Goal: Task Accomplishment & Management: Manage account settings

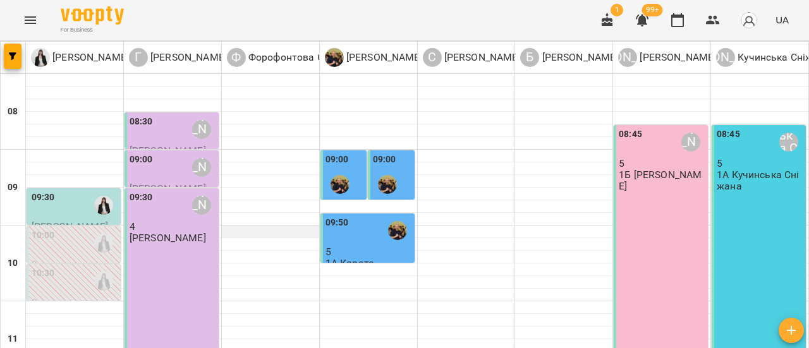
scroll to position [126, 0]
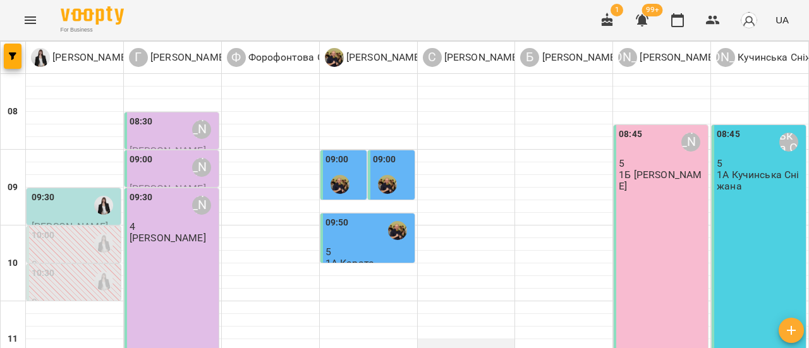
scroll to position [316, 0]
click at [34, 17] on icon "Menu" at bounding box center [30, 20] width 11 height 8
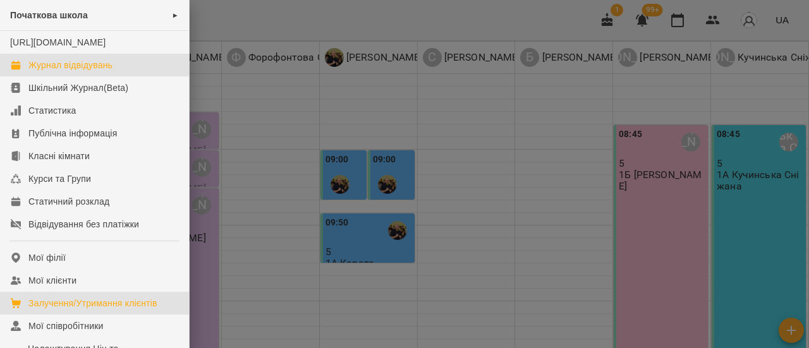
click at [81, 310] on div "Залучення/Утримання клієнтів" at bounding box center [92, 303] width 129 height 13
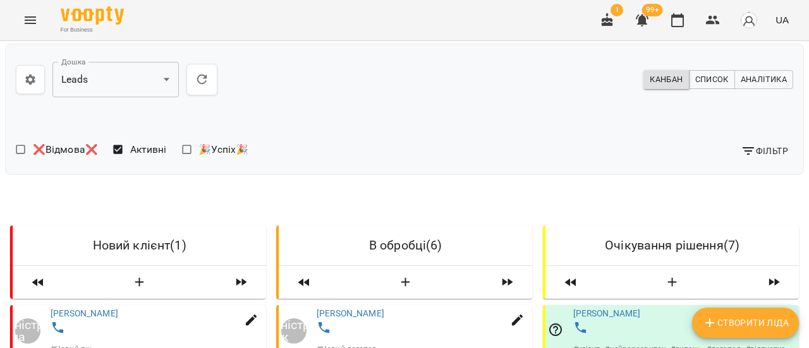
scroll to position [126, 0]
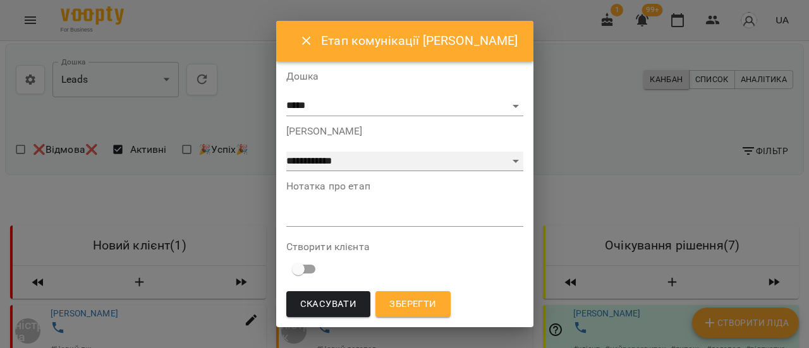
click at [508, 162] on select "**********" at bounding box center [404, 162] width 237 height 20
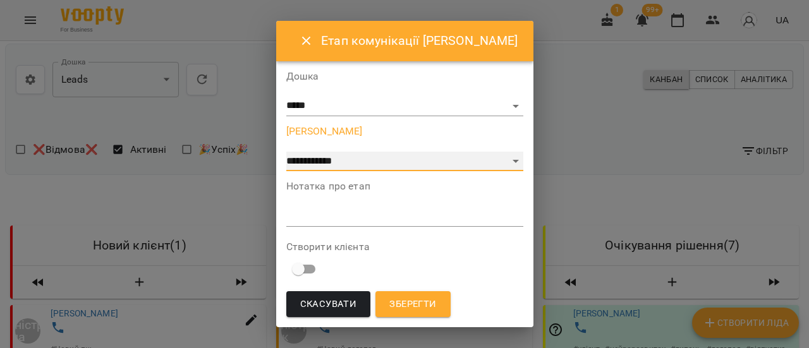
select select "*"
click at [294, 152] on select "**********" at bounding box center [404, 162] width 237 height 20
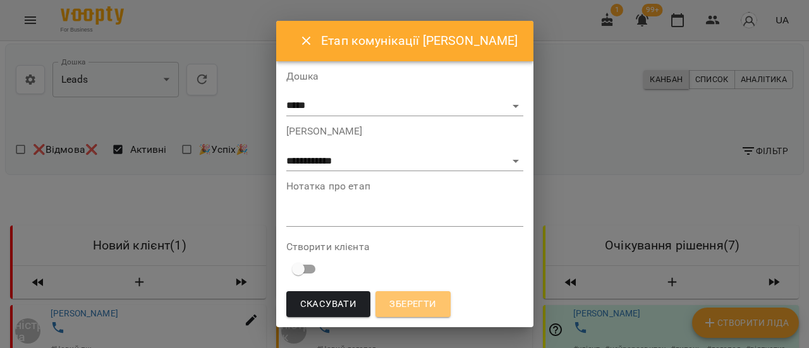
click at [422, 310] on span "Зберегти" at bounding box center [413, 305] width 47 height 16
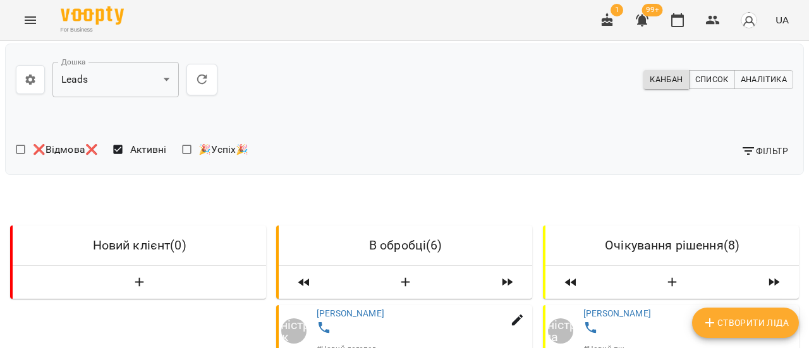
scroll to position [190, 0]
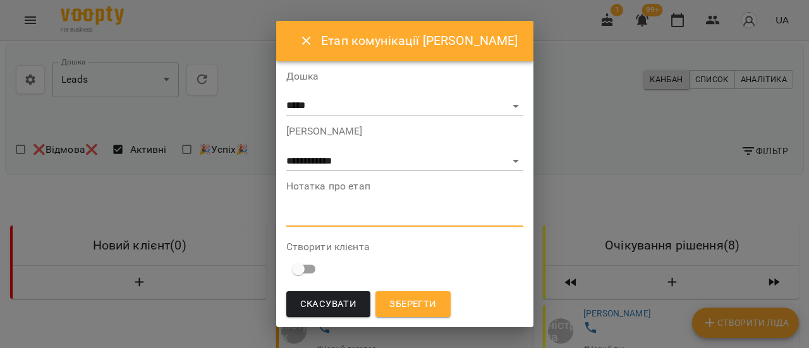
click at [362, 216] on textarea at bounding box center [404, 217] width 237 height 12
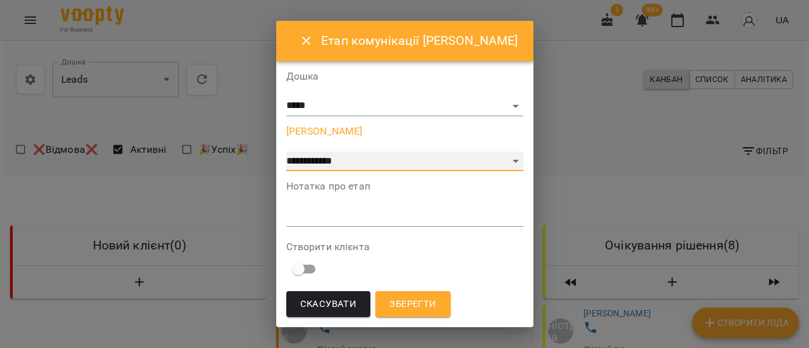
click at [507, 160] on select "**********" at bounding box center [404, 162] width 237 height 20
select select "*"
click at [294, 152] on select "**********" at bounding box center [404, 162] width 237 height 20
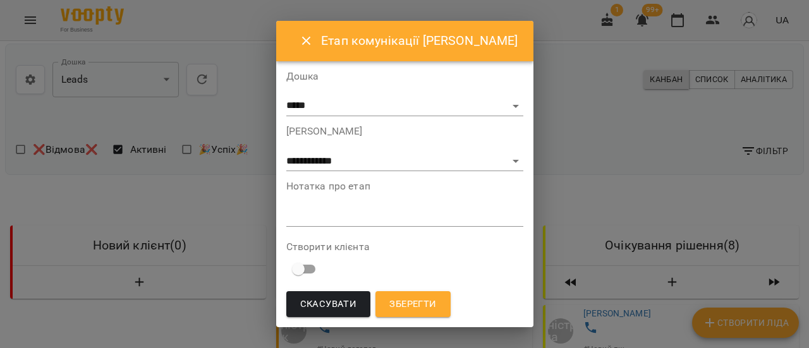
drag, startPoint x: 429, startPoint y: 291, endPoint x: 429, endPoint y: 300, distance: 8.9
click at [429, 300] on div "Зберегти" at bounding box center [413, 305] width 80 height 32
click at [429, 300] on span "Зберегти" at bounding box center [413, 305] width 47 height 16
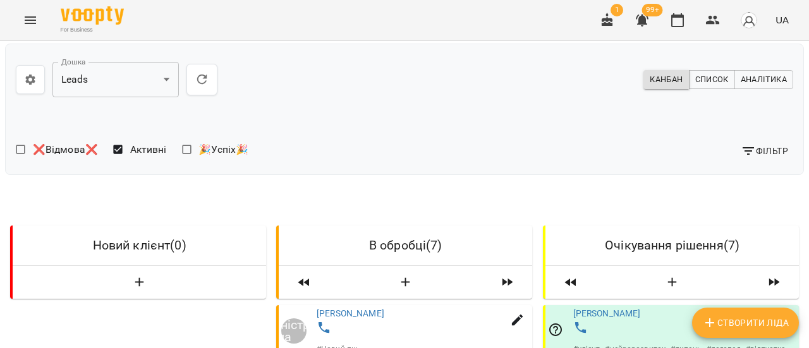
scroll to position [253, 0]
select select "*"
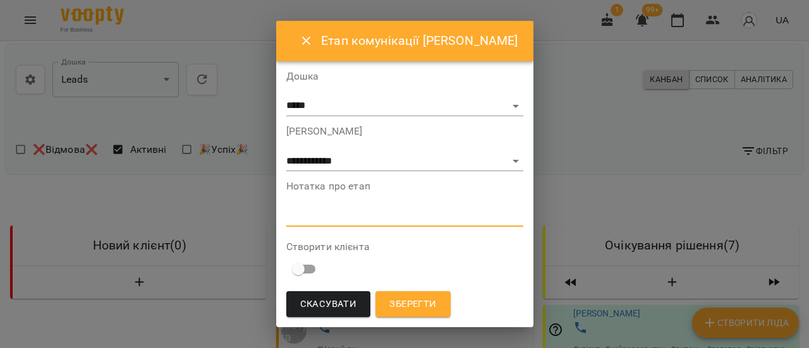
click at [368, 217] on textarea at bounding box center [404, 217] width 237 height 12
type textarea "**********"
click at [412, 305] on span "Зберегти" at bounding box center [413, 305] width 47 height 16
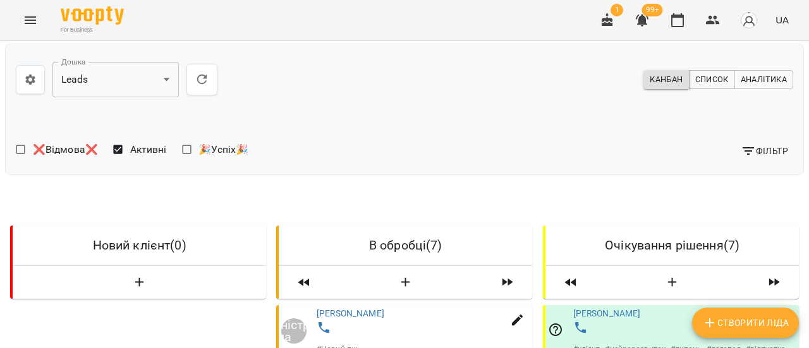
scroll to position [253, 0]
select select "*"
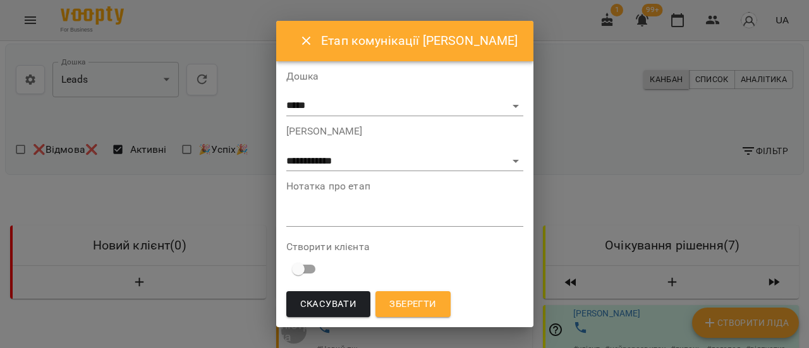
click at [312, 40] on icon "Close" at bounding box center [306, 41] width 15 height 15
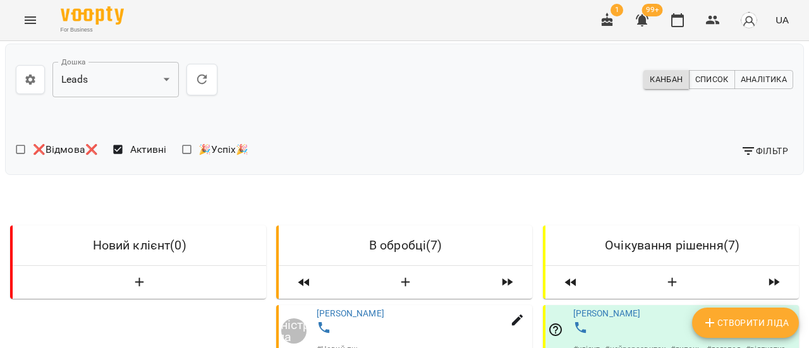
scroll to position [126, 0]
click at [30, 20] on icon "Menu" at bounding box center [30, 20] width 15 height 15
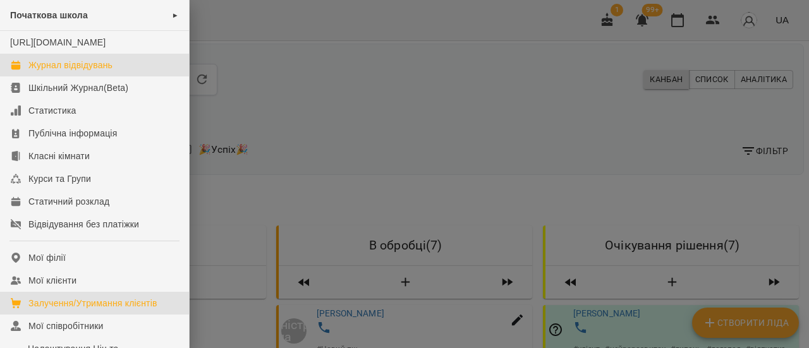
click at [59, 71] on div "Журнал відвідувань" at bounding box center [70, 65] width 84 height 13
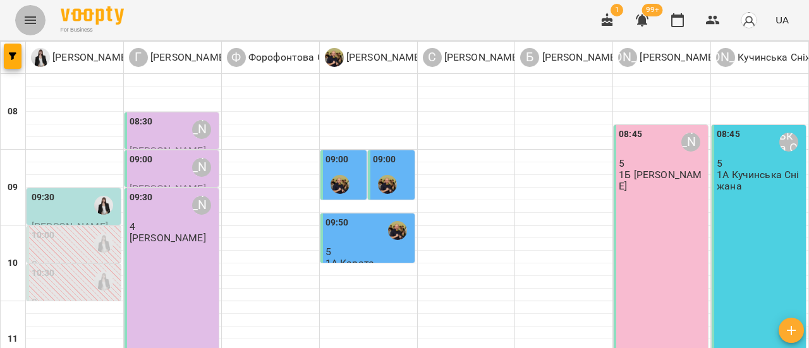
click at [36, 20] on icon "Menu" at bounding box center [30, 20] width 15 height 15
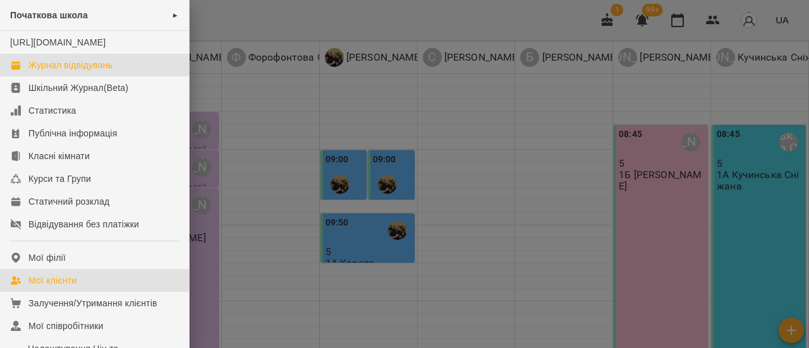
click at [66, 292] on link "Мої клієнти" at bounding box center [94, 280] width 189 height 23
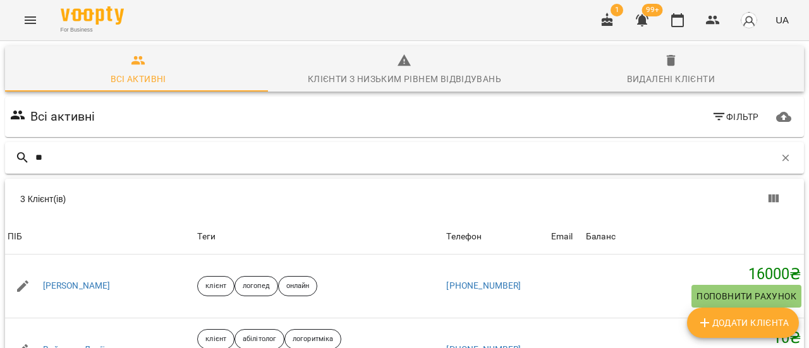
type input "*"
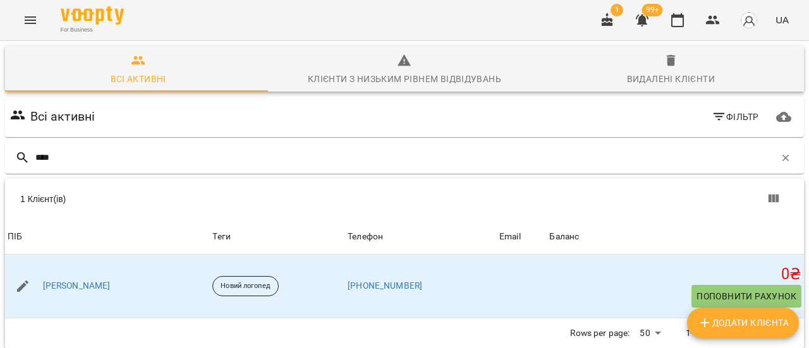
type input "****"
click at [27, 18] on icon "Menu" at bounding box center [30, 20] width 15 height 15
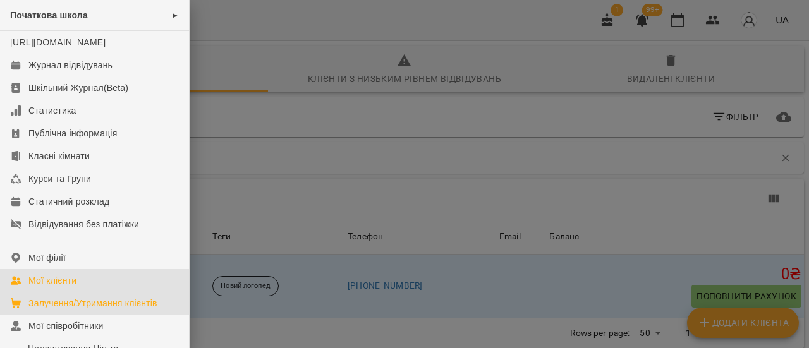
click at [82, 310] on div "Залучення/Утримання клієнтів" at bounding box center [92, 303] width 129 height 13
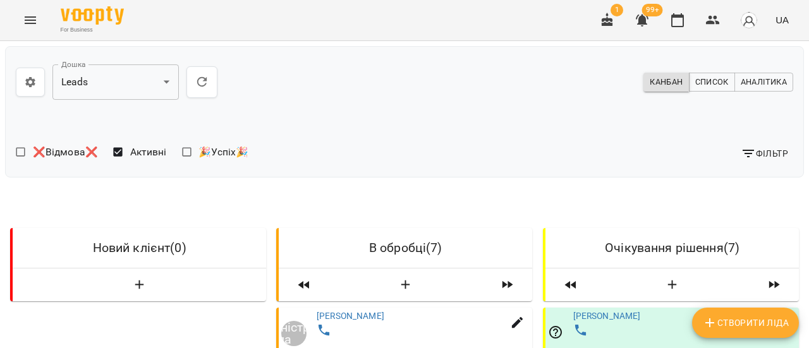
click at [35, 17] on icon "Menu" at bounding box center [30, 20] width 11 height 8
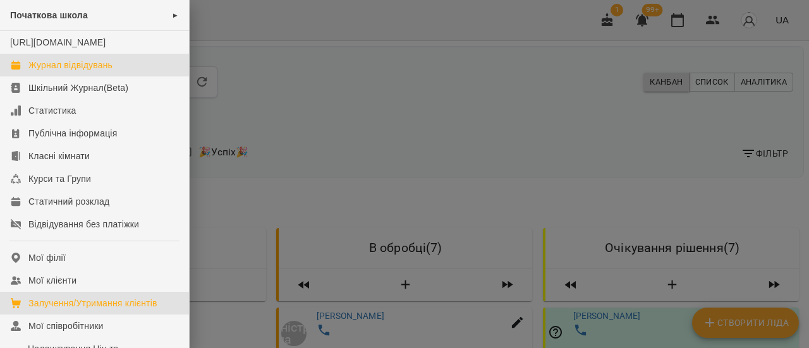
click at [64, 71] on div "Журнал відвідувань" at bounding box center [70, 65] width 84 height 13
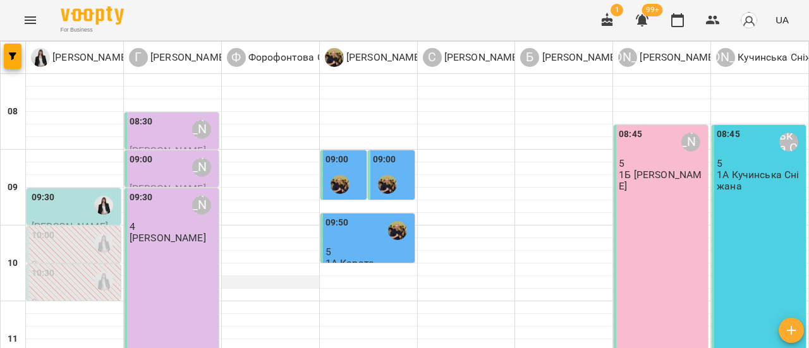
scroll to position [126, 0]
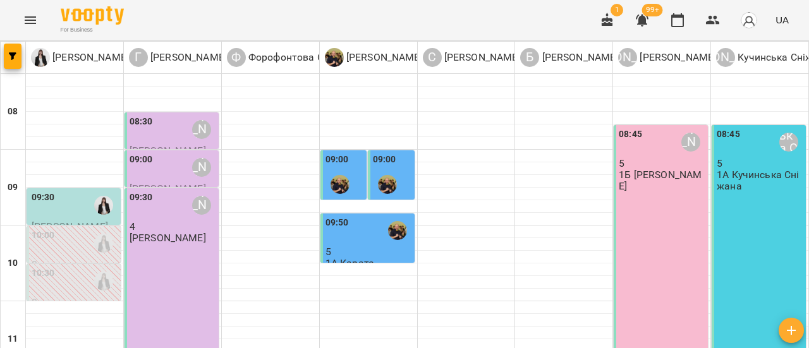
scroll to position [253, 0]
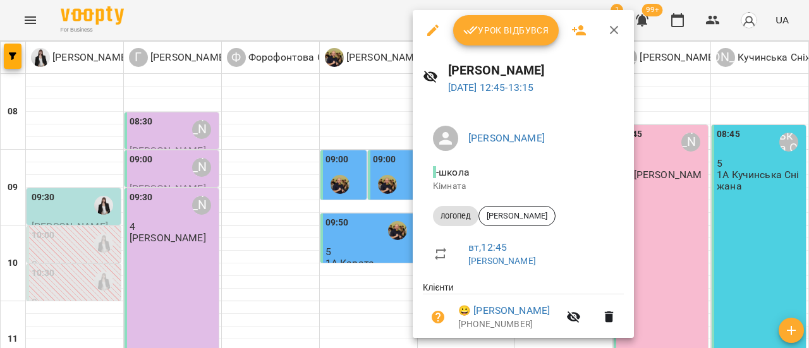
click at [510, 28] on span "Урок відбувся" at bounding box center [507, 30] width 86 height 15
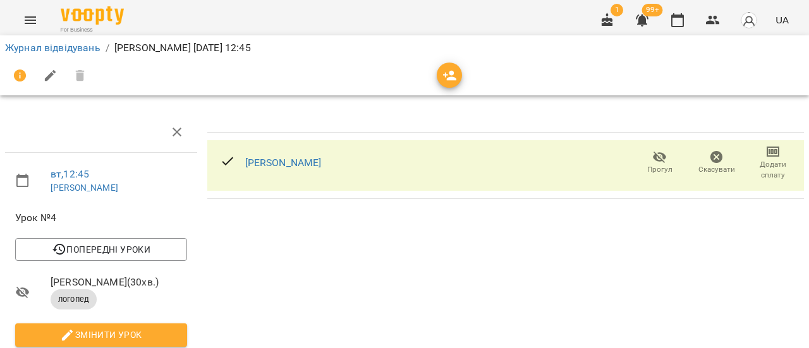
click at [37, 54] on li "Журнал відвідувань" at bounding box center [52, 47] width 95 height 15
click at [37, 51] on link "Журнал відвідувань" at bounding box center [52, 48] width 95 height 12
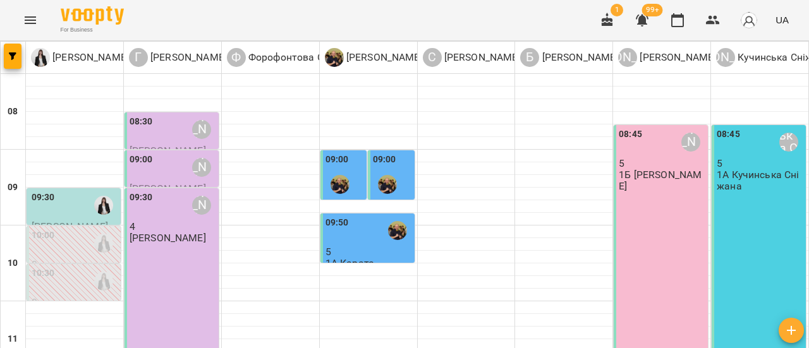
scroll to position [316, 0]
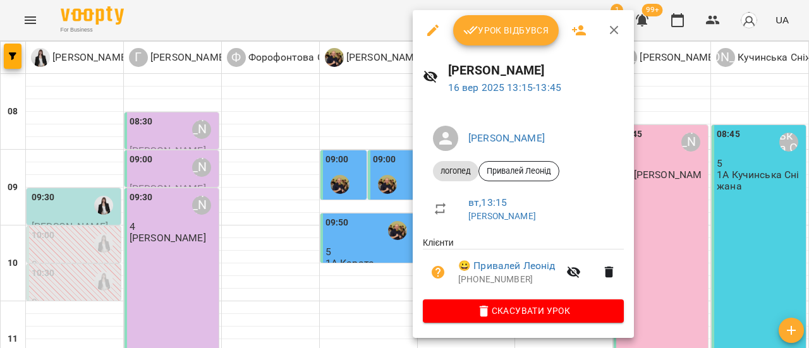
click at [519, 36] on span "Урок відбувся" at bounding box center [507, 30] width 86 height 15
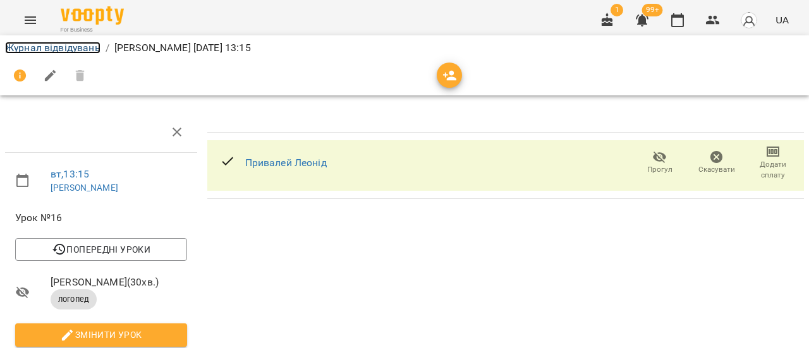
click at [51, 49] on link "Журнал відвідувань" at bounding box center [52, 48] width 95 height 12
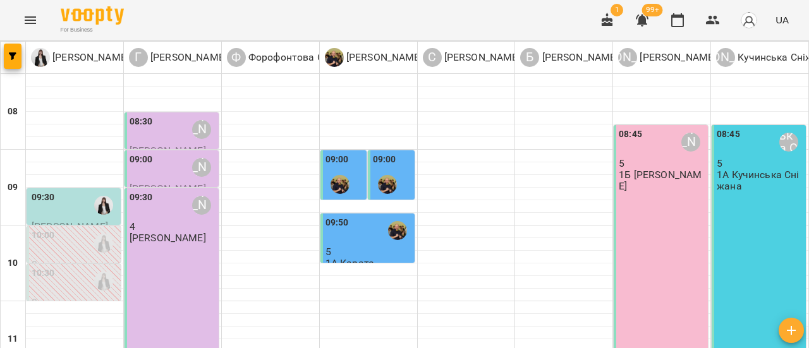
scroll to position [379, 0]
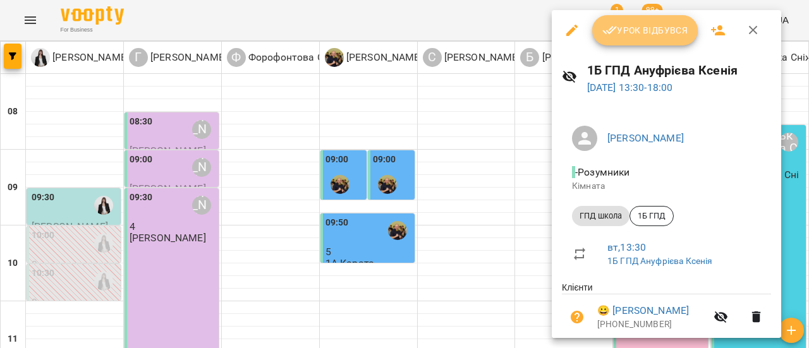
click at [653, 32] on span "Урок відбувся" at bounding box center [646, 30] width 86 height 15
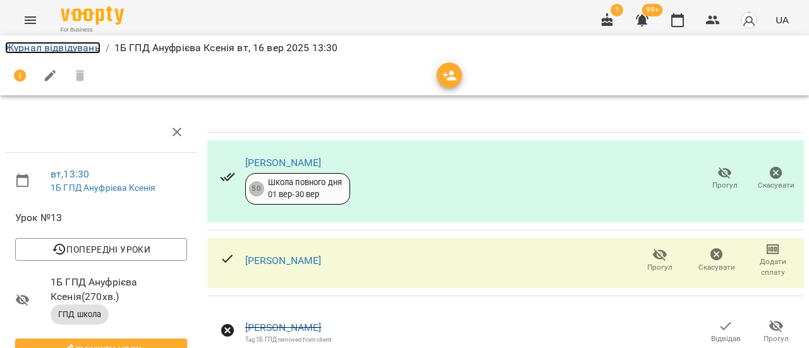
click at [73, 51] on link "Журнал відвідувань" at bounding box center [52, 48] width 95 height 12
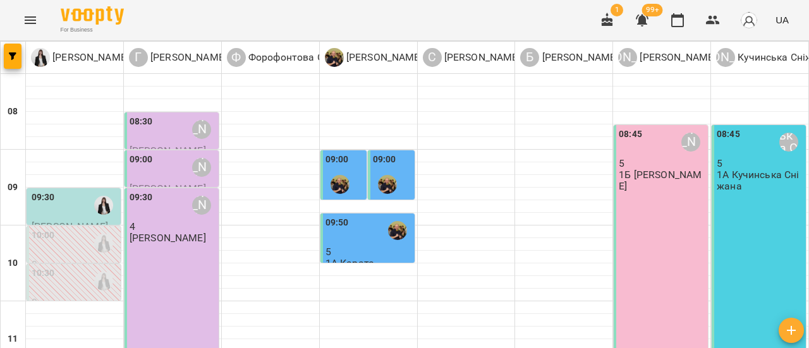
scroll to position [443, 0]
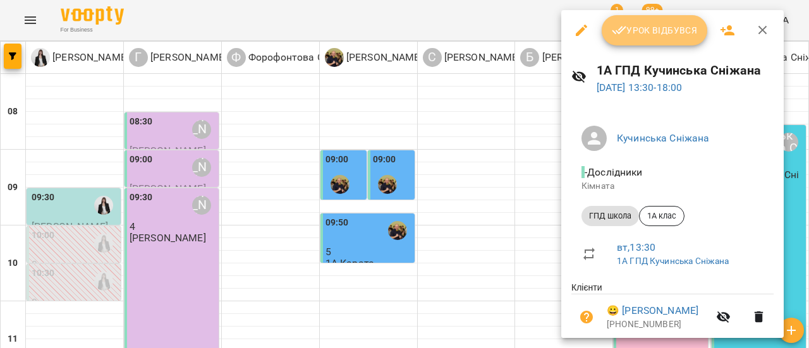
click at [667, 30] on span "Урок відбувся" at bounding box center [655, 30] width 86 height 15
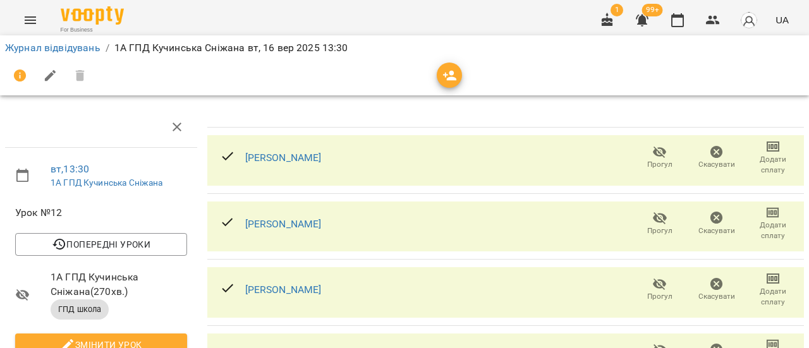
scroll to position [190, 0]
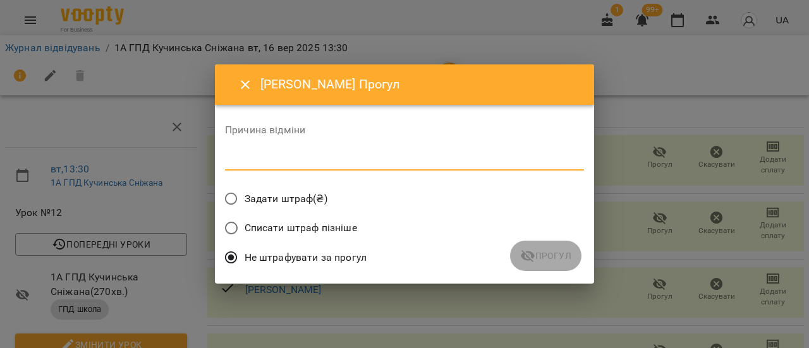
click at [254, 164] on textarea at bounding box center [404, 160] width 359 height 12
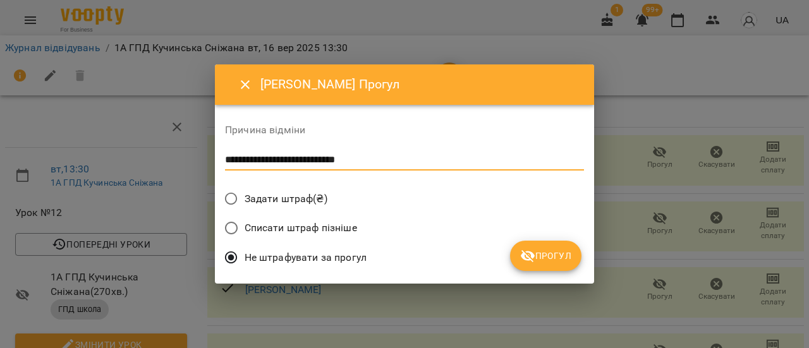
type textarea "**********"
click at [556, 253] on span "Прогул" at bounding box center [545, 256] width 51 height 15
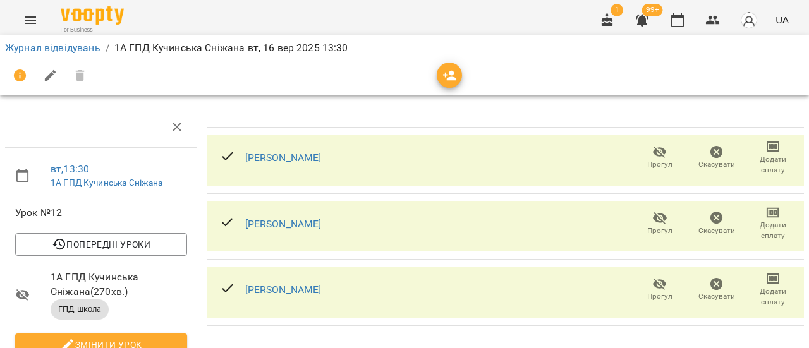
scroll to position [4, 0]
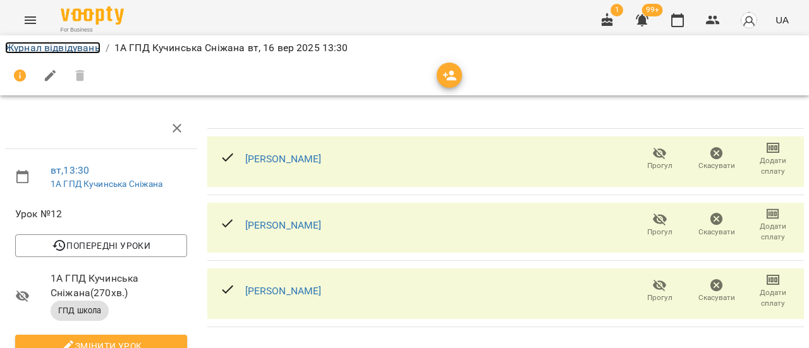
click at [59, 46] on link "Журнал відвідувань" at bounding box center [52, 48] width 95 height 12
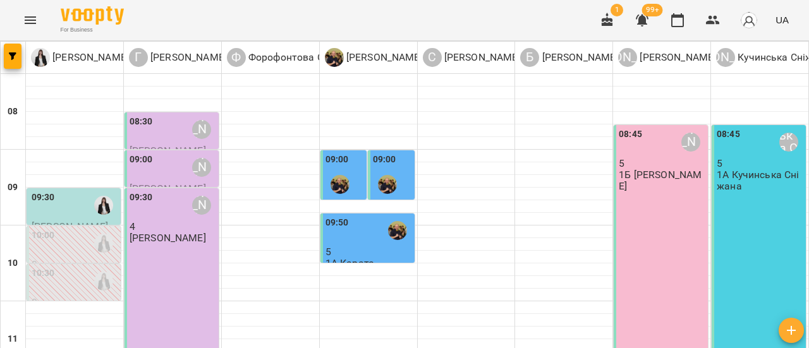
scroll to position [24, 0]
click at [22, 15] on button "Menu" at bounding box center [30, 20] width 30 height 30
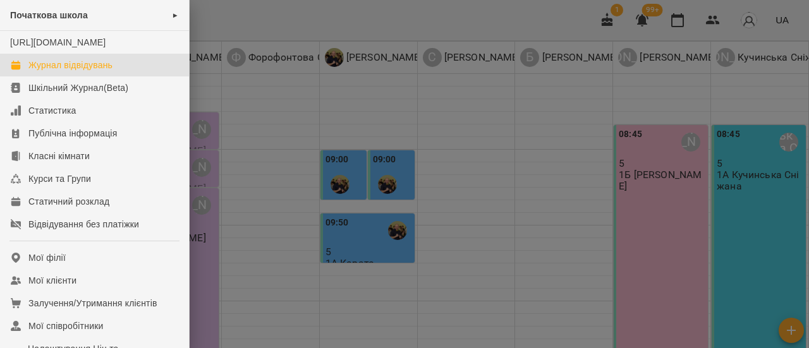
click at [104, 71] on div "Журнал відвідувань" at bounding box center [70, 65] width 84 height 13
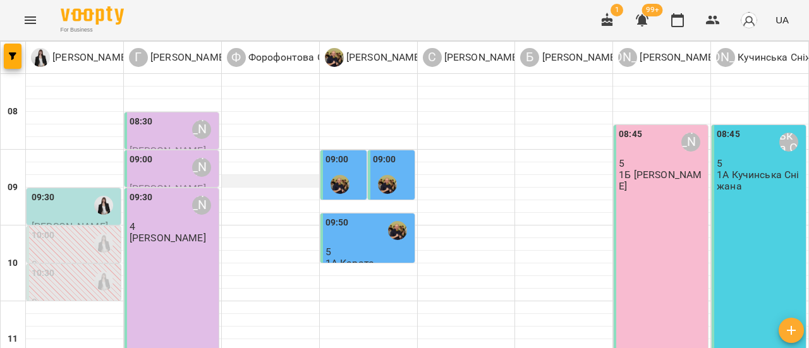
scroll to position [126, 0]
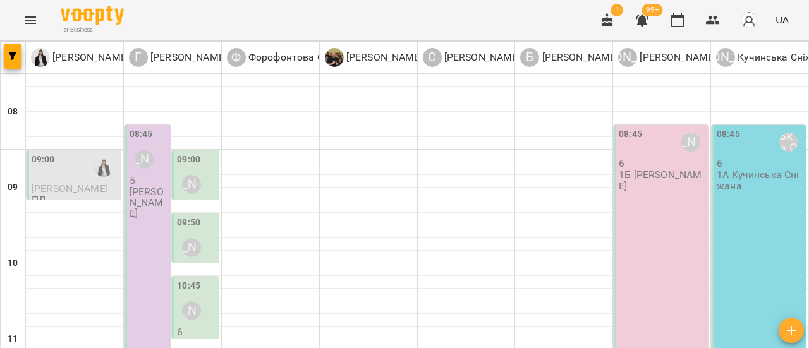
scroll to position [0, 0]
